Goal: Information Seeking & Learning: Learn about a topic

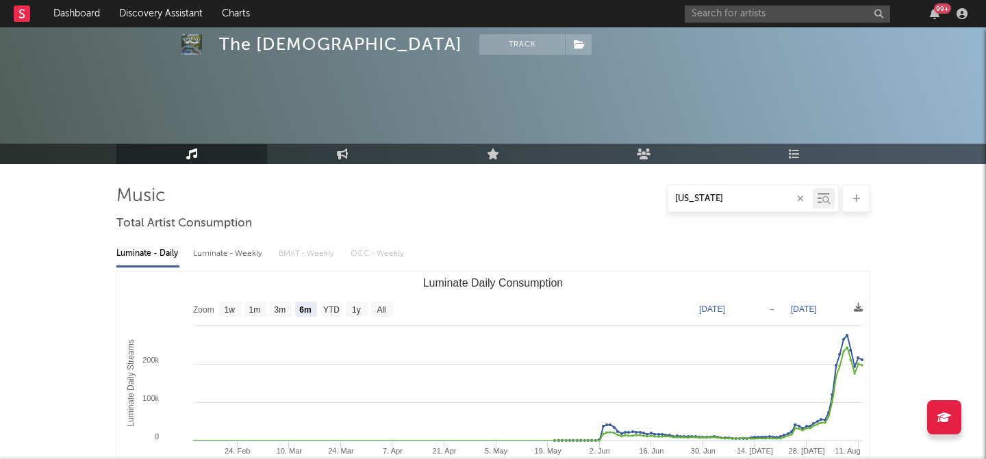
select select "6m"
select select "1w"
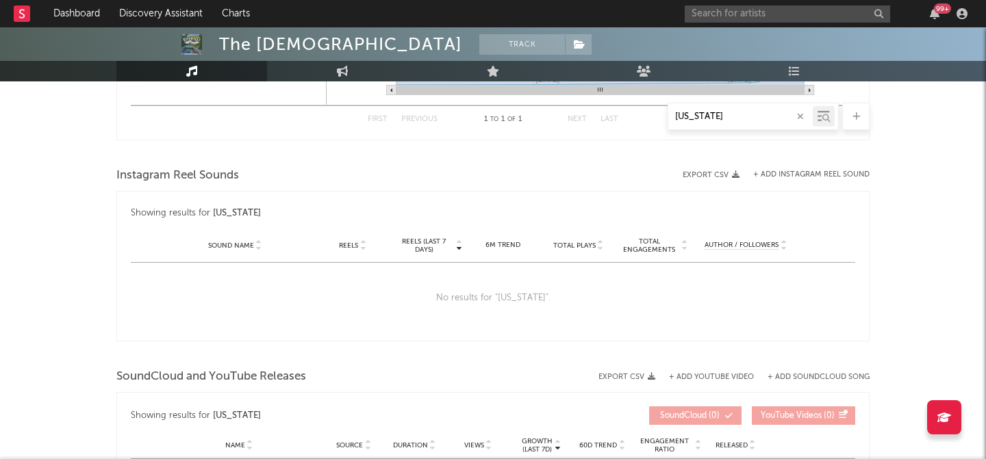
scroll to position [1204, 0]
click at [731, 121] on input "[US_STATE]" at bounding box center [740, 117] width 144 height 11
click at [789, 16] on input "text" at bounding box center [787, 13] width 205 height 17
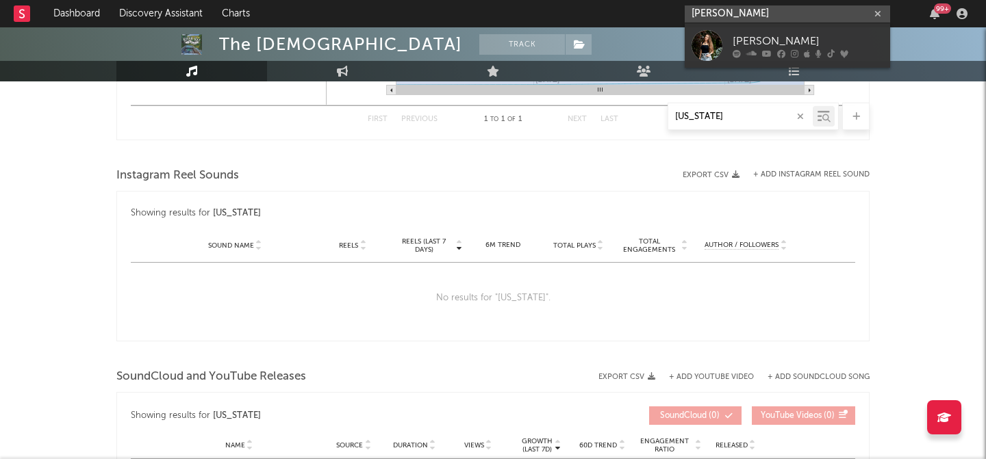
type input "[PERSON_NAME]"
click at [781, 29] on link "[PERSON_NAME]" at bounding box center [787, 45] width 205 height 45
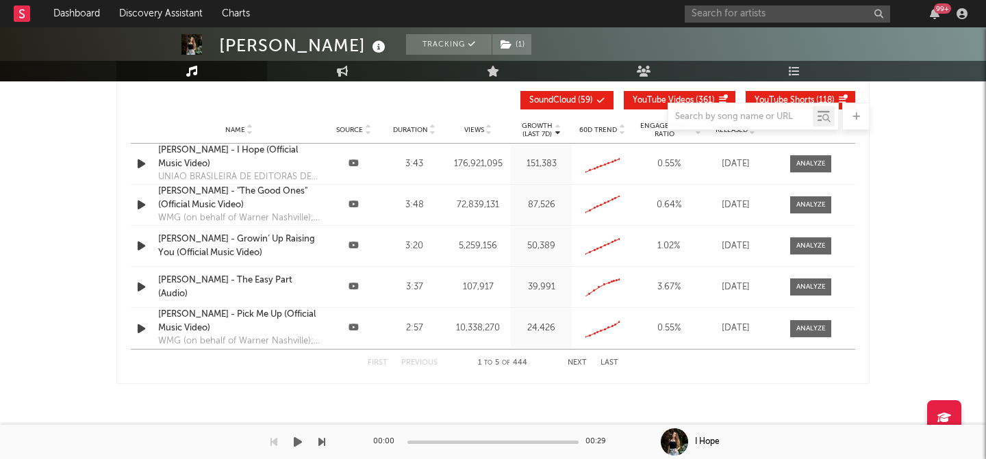
scroll to position [1636, 0]
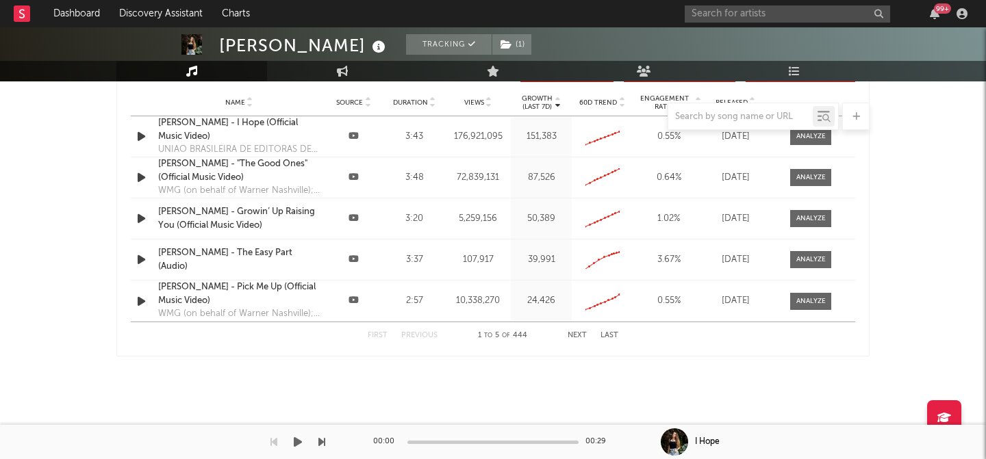
select select "6m"
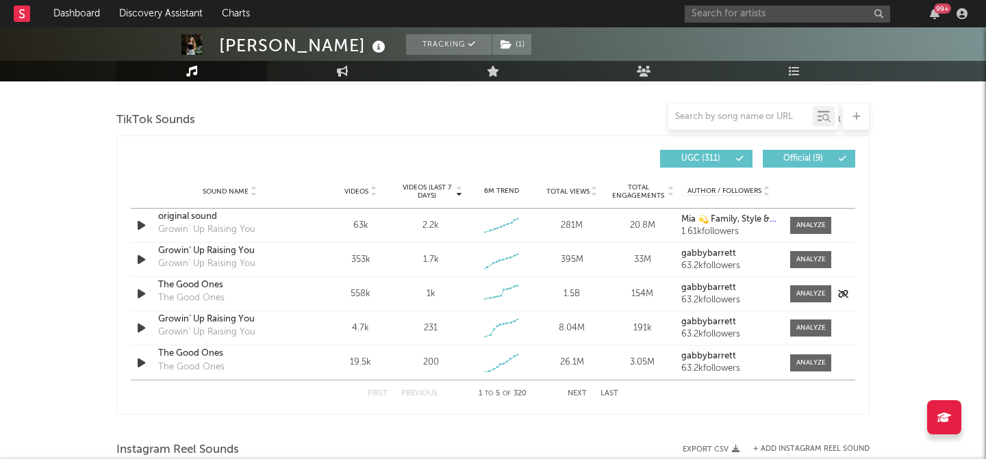
scroll to position [911, 0]
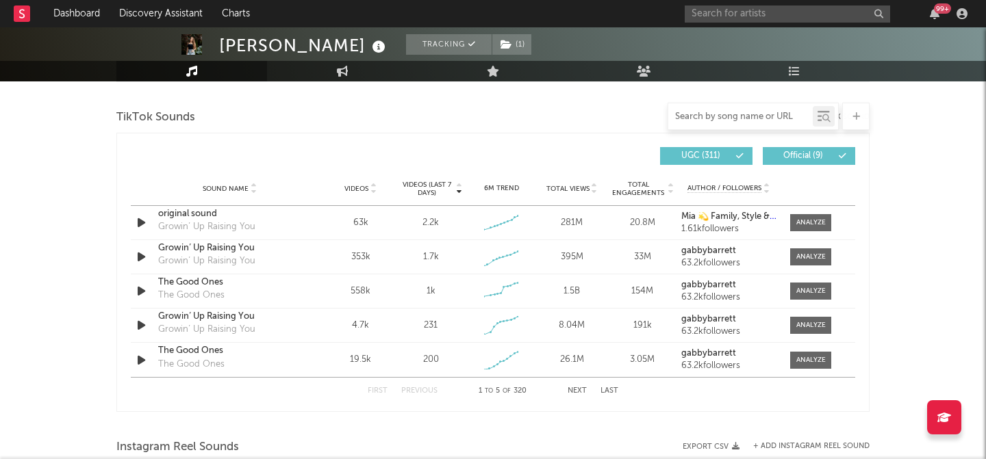
click at [722, 118] on input "text" at bounding box center [740, 117] width 144 height 11
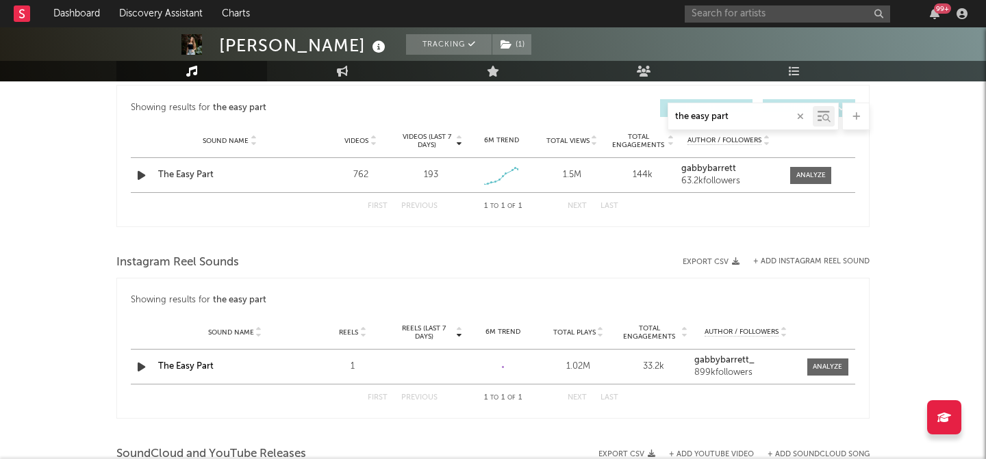
scroll to position [731, 0]
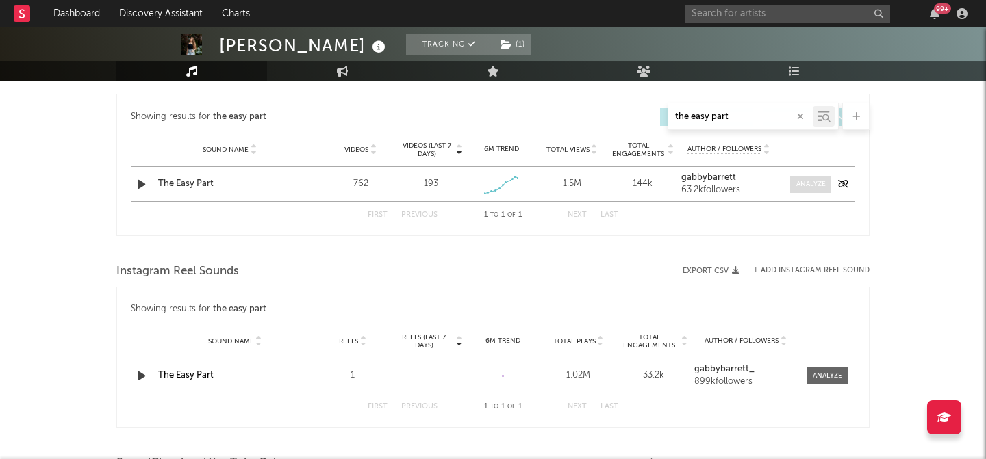
type input "the easy part"
click at [803, 186] on div at bounding box center [810, 184] width 29 height 10
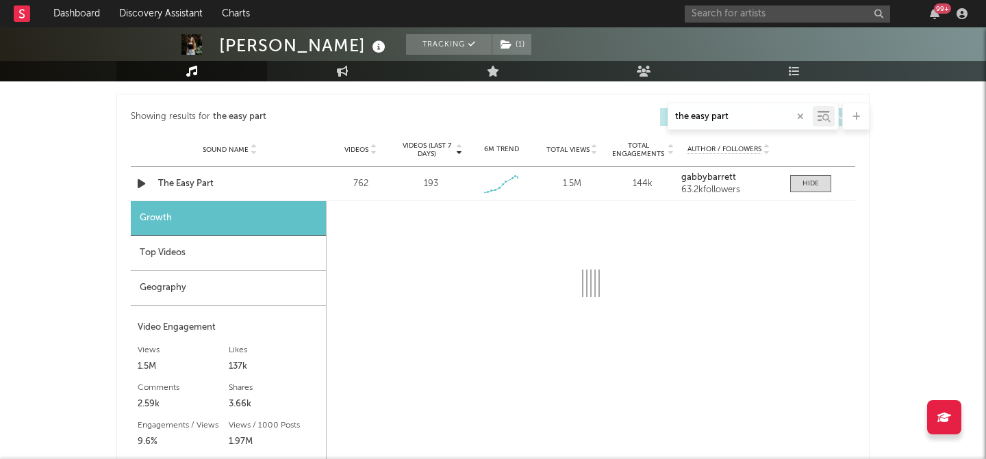
select select "1w"
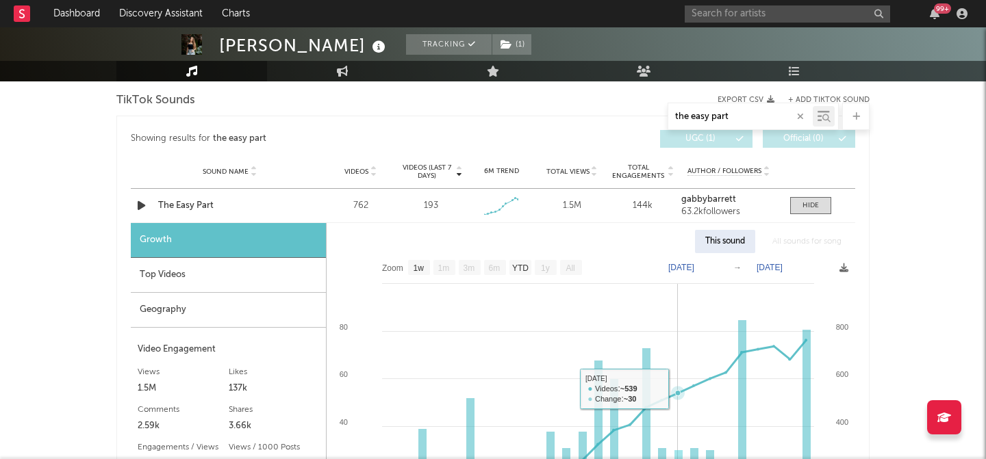
scroll to position [593, 0]
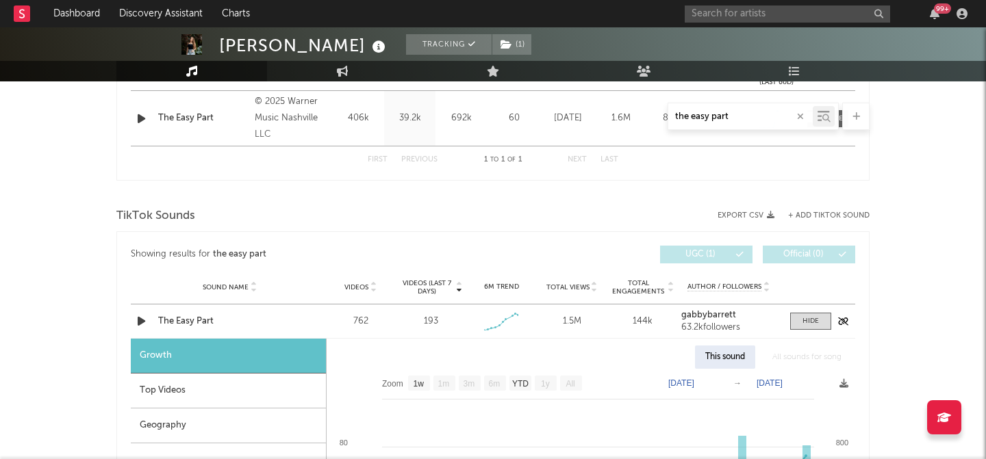
click at [196, 322] on div "The Easy Part" at bounding box center [229, 322] width 143 height 14
